Goal: Navigation & Orientation: Go to known website

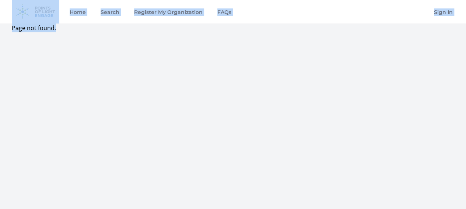
click at [10, 0] on html "Home Search Register My Organization FAQs Sign In" at bounding box center [233, 168] width 466 height 336
